Goal: Obtain resource: Download file/media

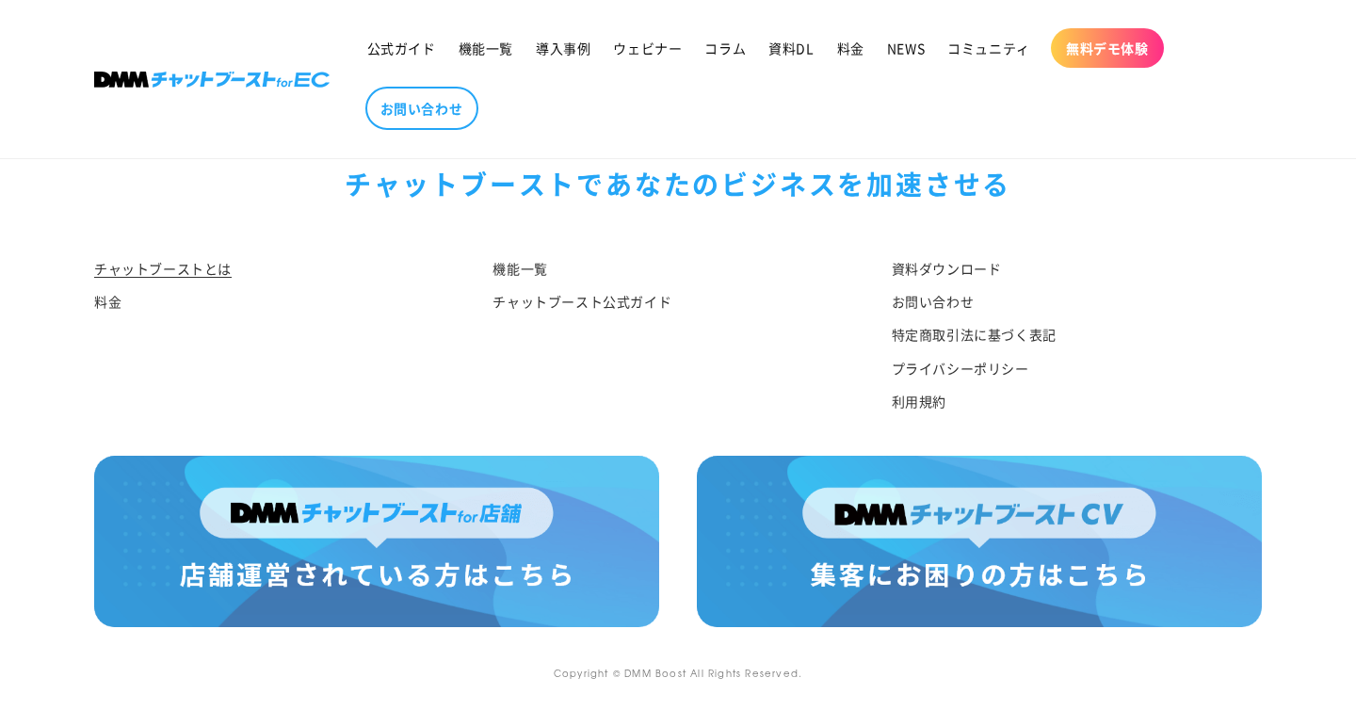
scroll to position [9942, 0]
click at [948, 261] on link "資料ダウンロード" at bounding box center [947, 271] width 110 height 28
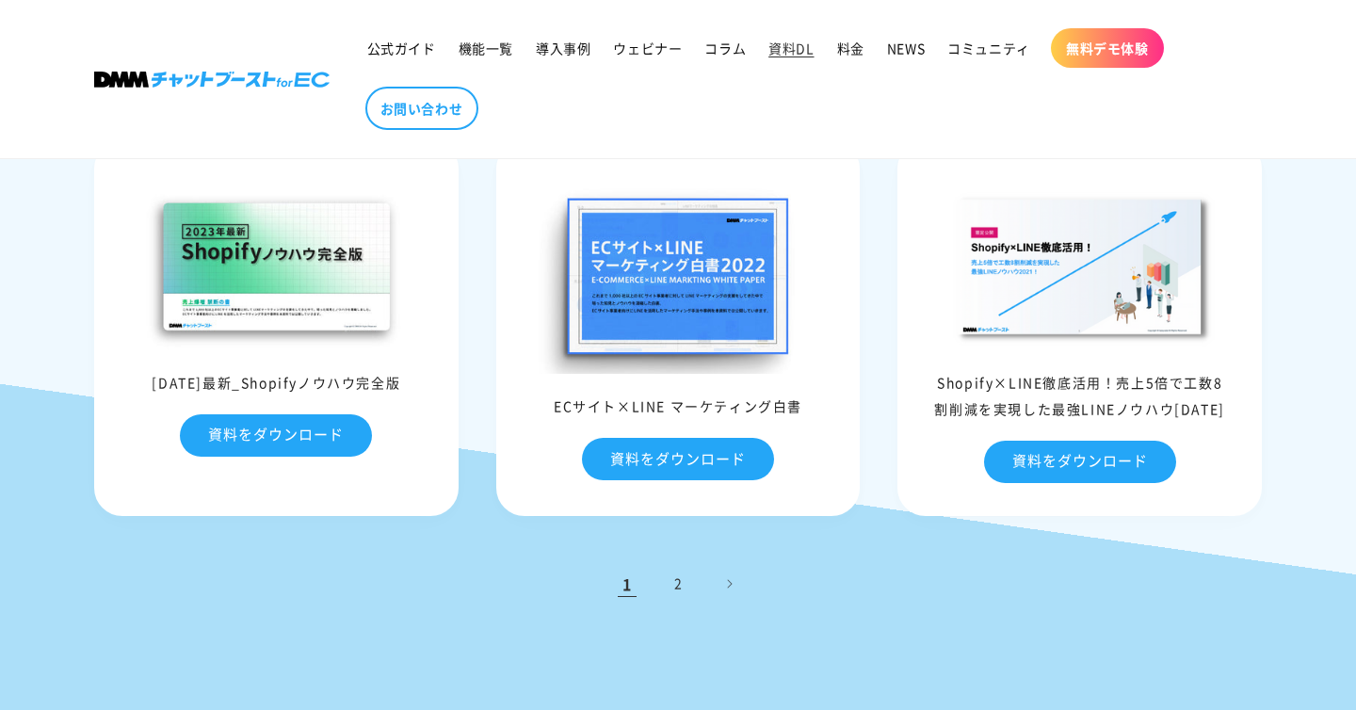
scroll to position [1324, 0]
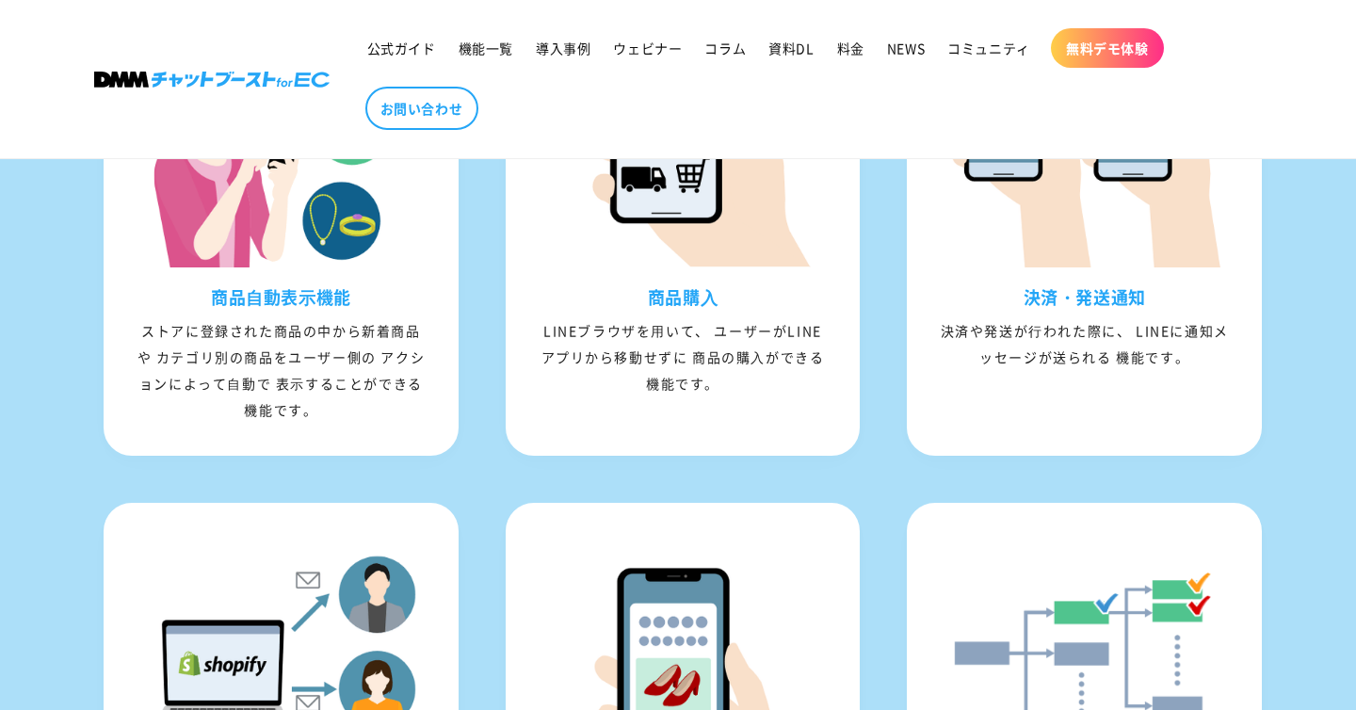
scroll to position [2068, 0]
